Goal: Transaction & Acquisition: Book appointment/travel/reservation

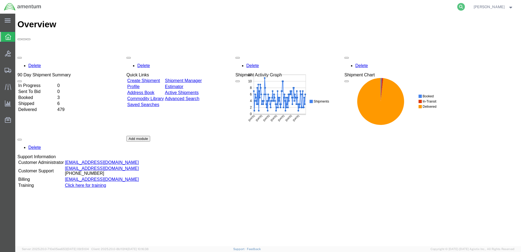
click at [464, 7] on icon at bounding box center [461, 7] width 8 height 8
click at [378, 7] on input "search" at bounding box center [375, 6] width 166 height 13
paste input "DCO-25274-168997"
type input "DCO-25274-168997"
click at [465, 6] on icon at bounding box center [461, 7] width 8 height 8
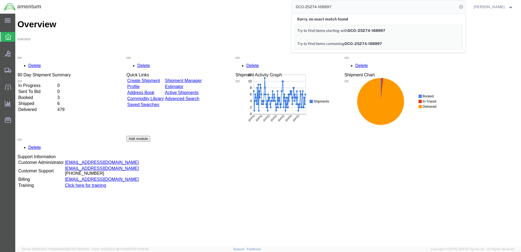
click at [490, 76] on div "Delete 90 Day Shipment Summary In Progress 0 Sent To Bid 0 Booked 3 Shipped 6 D…" at bounding box center [267, 136] width 501 height 164
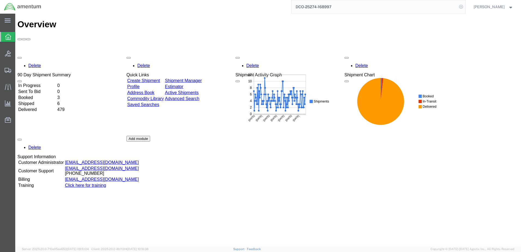
click at [465, 6] on icon at bounding box center [461, 7] width 8 height 8
click at [386, 9] on input "search" at bounding box center [375, 6] width 166 height 13
click at [383, 7] on input "search" at bounding box center [375, 6] width 166 height 13
paste input "DCO-25274-168997"
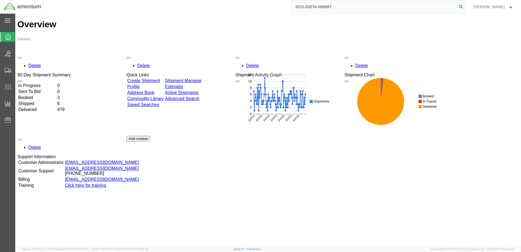
type input "DCO-25274-168997"
click at [465, 5] on icon at bounding box center [461, 7] width 8 height 8
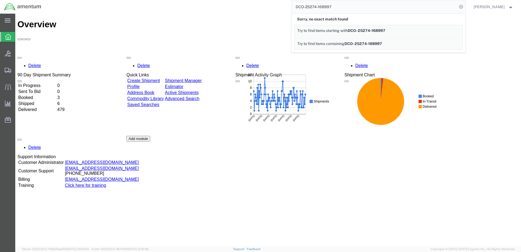
click at [488, 78] on div "Delete 90 Day Shipment Summary In Progress 0 Sent To Bid 0 Booked 3 Shipped 6 D…" at bounding box center [267, 136] width 501 height 164
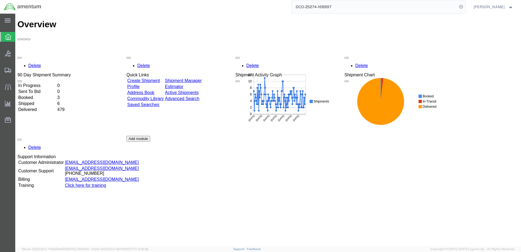
click at [338, 7] on input "DCO-25274-168997" at bounding box center [375, 6] width 166 height 13
click at [343, 7] on input "DCO-25274-168997" at bounding box center [375, 6] width 166 height 13
drag, startPoint x: 341, startPoint y: 6, endPoint x: 292, endPoint y: 4, distance: 48.3
click at [289, 4] on div "DCO-25274-168997" at bounding box center [255, 7] width 420 height 14
click at [443, 8] on input "DCO-25274-168997" at bounding box center [375, 6] width 166 height 13
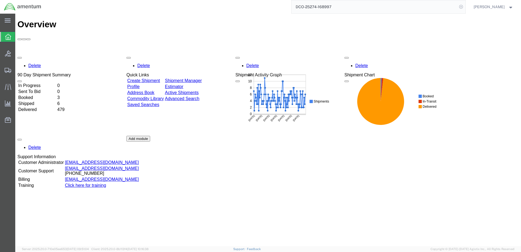
click at [465, 6] on icon at bounding box center [461, 7] width 8 height 8
click at [464, 7] on icon at bounding box center [461, 7] width 8 height 8
click at [382, 6] on input "search" at bounding box center [375, 6] width 166 height 13
paste input "DCO-25274-168997"
type input "DCO-25274-168997"
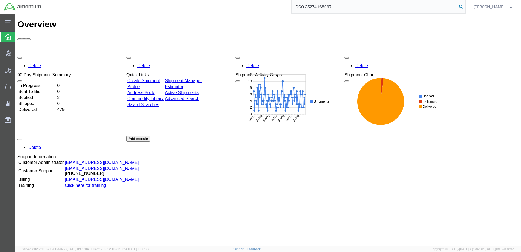
click at [465, 7] on icon at bounding box center [461, 7] width 8 height 8
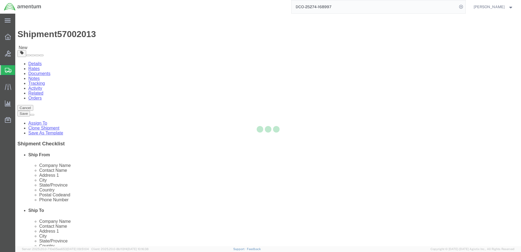
select select "49951"
select select
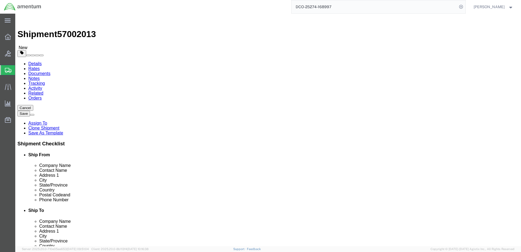
click input "text"
drag, startPoint x: 326, startPoint y: 102, endPoint x: 261, endPoint y: 102, distance: 64.6
click div "Company Name PRIME INDUSTRIES INC"
click input "text"
paste input "PRIME INDUSTRIES INC"
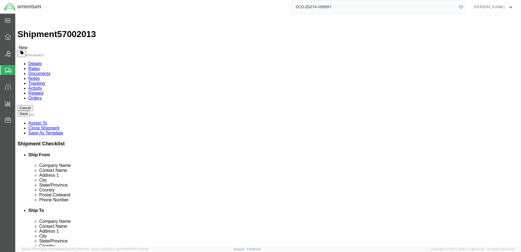
type input "PRIME INDUSTRIES INC"
click input ","
click input "[STREET_ADDRESS]"
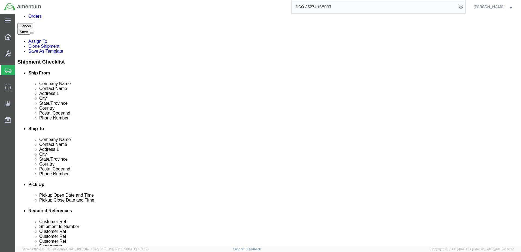
scroll to position [109, 0]
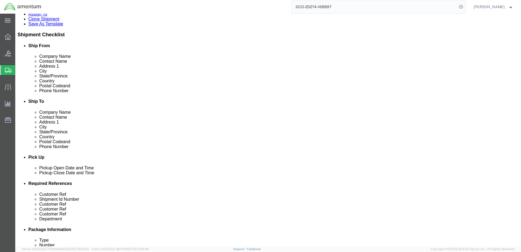
click input "text"
type input "7706321851"
click div "Phone Number [PHONE_NUMBER]"
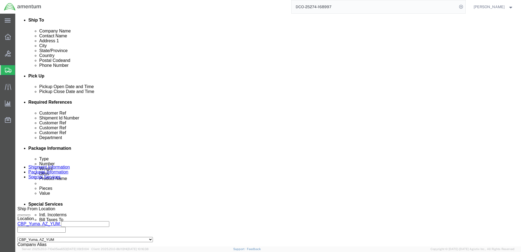
scroll to position [191, 0]
click div "[DATE] 1:30 PM"
click div "Pickup Date: Pickup Start Date Pickup Start Time Pickup Open Date and Time [DAT…"
click div "[DATE] 4:00 PM"
type input "8:00 AM"
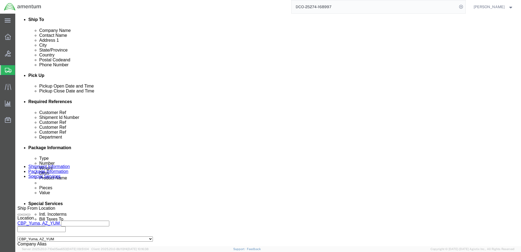
click button "Apply"
click div "[DATE] 5:00 PM"
type input "12:30 PM"
click button "Apply"
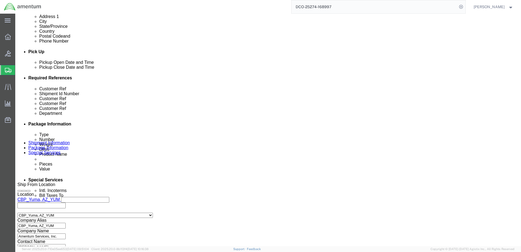
scroll to position [256, 0]
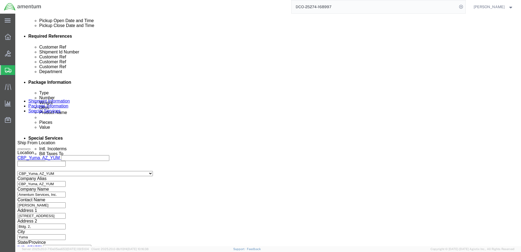
click button "Continue"
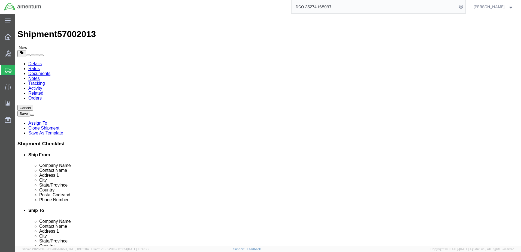
click button "Continue"
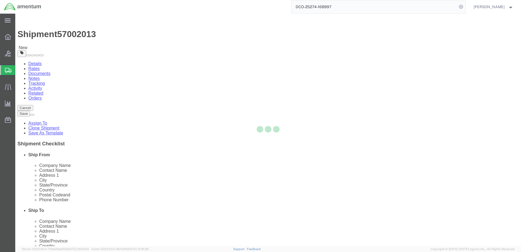
select select
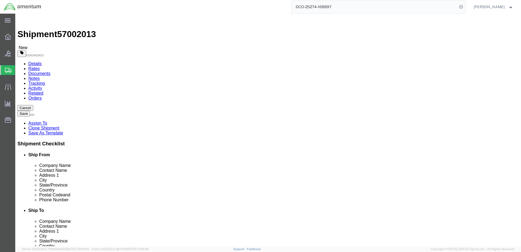
select select "DEPARTMENT"
select select "50311_96750"
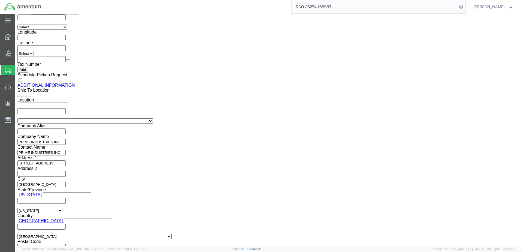
scroll to position [642, 0]
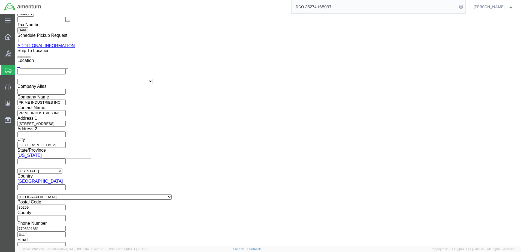
click button "Rate Shipment"
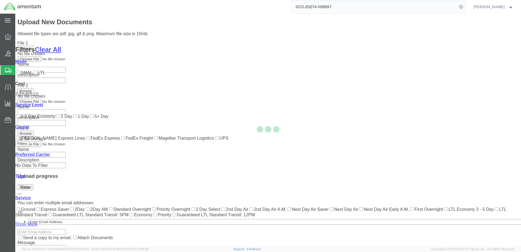
scroll to position [53, 0]
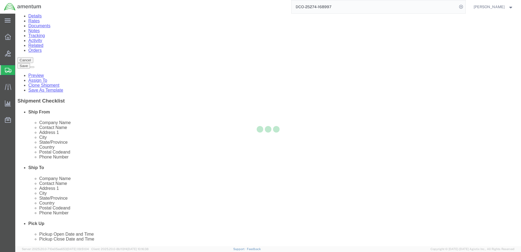
scroll to position [0, 0]
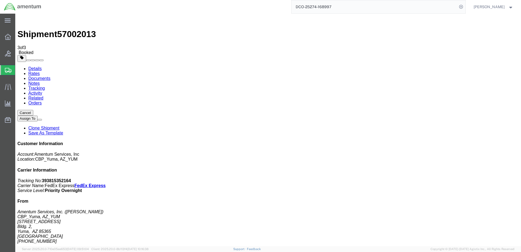
click at [33, 66] on link "Details" at bounding box center [34, 68] width 13 height 5
click link "Schedule pickup request"
click link "Documents"
drag, startPoint x: 222, startPoint y: 64, endPoint x: 231, endPoint y: 65, distance: 8.5
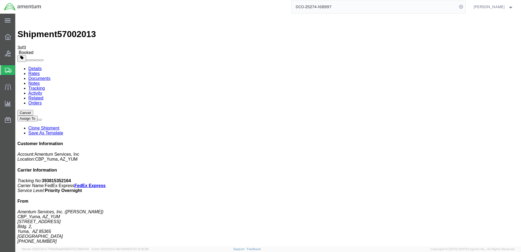
drag, startPoint x: 223, startPoint y: 66, endPoint x: 237, endPoint y: 67, distance: 13.9
drag, startPoint x: 223, startPoint y: 67, endPoint x: 232, endPoint y: 68, distance: 9.6
